Goal: Task Accomplishment & Management: Use online tool/utility

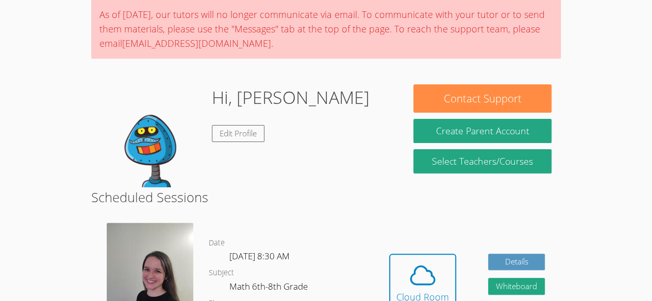
scroll to position [118, 0]
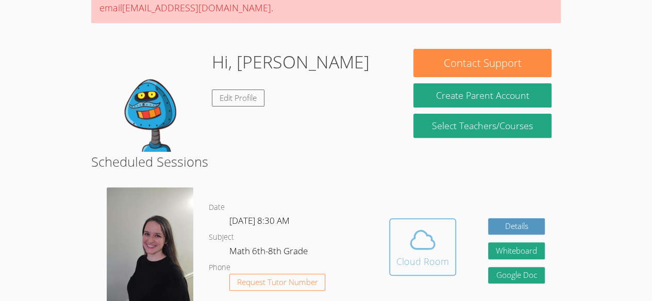
click at [419, 237] on icon at bounding box center [422, 240] width 29 height 29
click at [415, 267] on div "Cloud Room" at bounding box center [422, 262] width 53 height 14
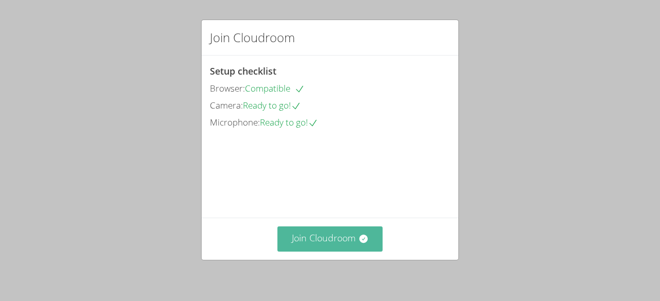
click at [333, 246] on button "Join Cloudroom" at bounding box center [330, 239] width 106 height 25
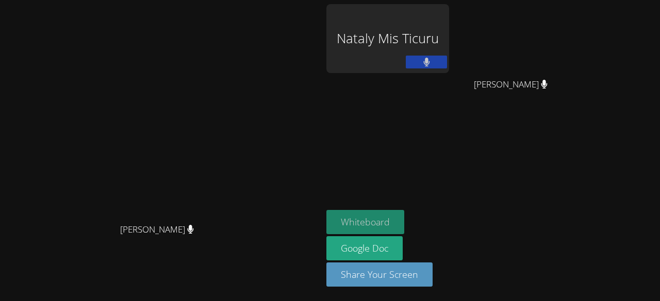
click at [404, 226] on button "Whiteboard" at bounding box center [365, 222] width 78 height 24
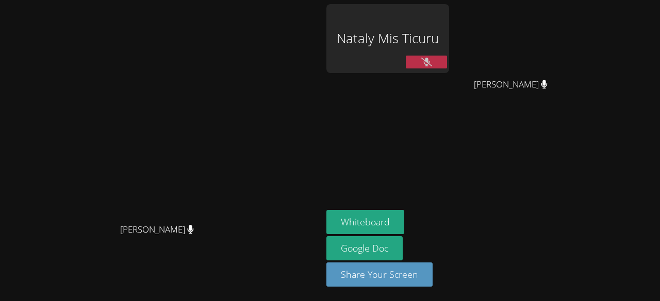
click at [432, 64] on icon at bounding box center [426, 62] width 11 height 9
click at [449, 48] on div "Nataly Mis Ticuru" at bounding box center [387, 38] width 123 height 69
click at [447, 68] on button at bounding box center [426, 62] width 41 height 13
click at [432, 61] on icon at bounding box center [426, 62] width 11 height 9
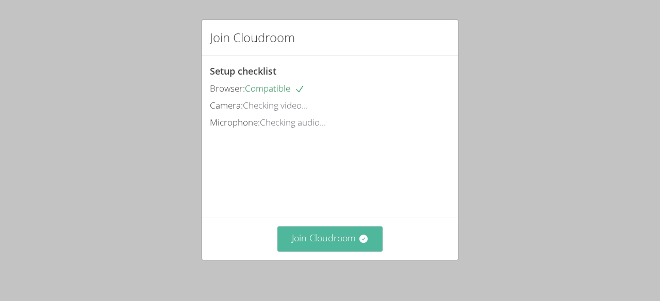
click at [339, 239] on button "Join Cloudroom" at bounding box center [330, 239] width 106 height 25
